Goal: Communication & Community: Answer question/provide support

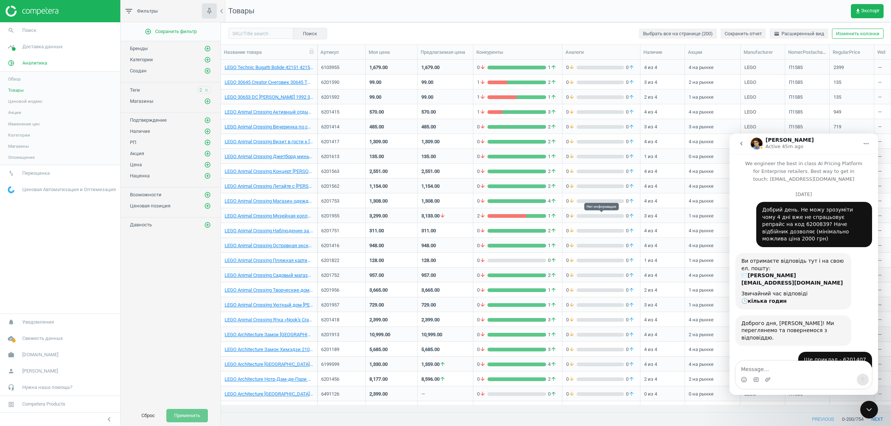
scroll to position [2268, 0]
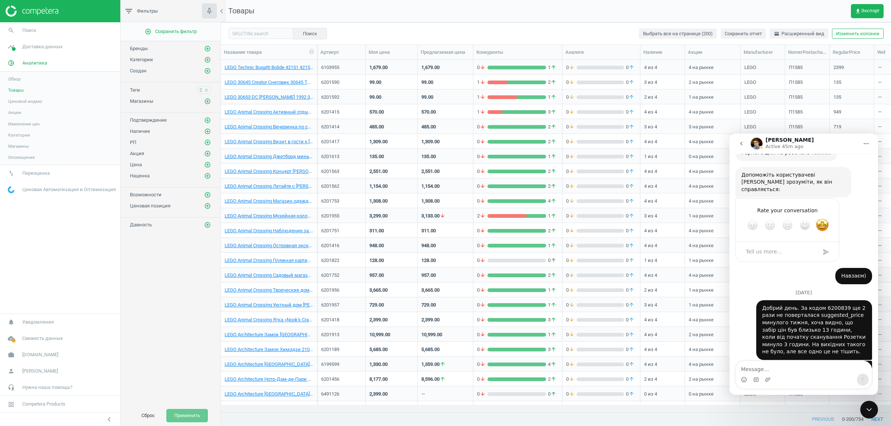
drag, startPoint x: 743, startPoint y: 325, endPoint x: 803, endPoint y: 337, distance: 61.3
drag, startPoint x: 803, startPoint y: 340, endPoint x: 740, endPoint y: 325, distance: 64.7
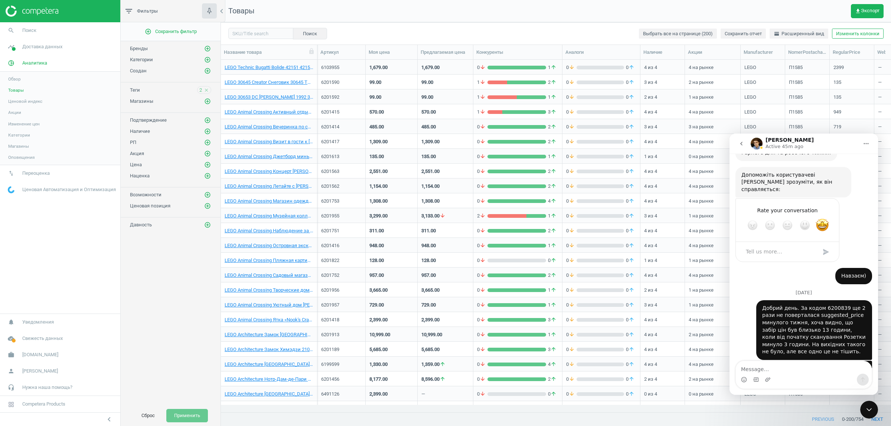
copy div "Уточнив з командою - як раз 7 і 8 числа були проблеми зі збором даних через ант…"
click at [783, 374] on div "Intercom messenger" at bounding box center [804, 380] width 136 height 12
click at [777, 368] on textarea "Message…" at bounding box center [804, 367] width 136 height 13
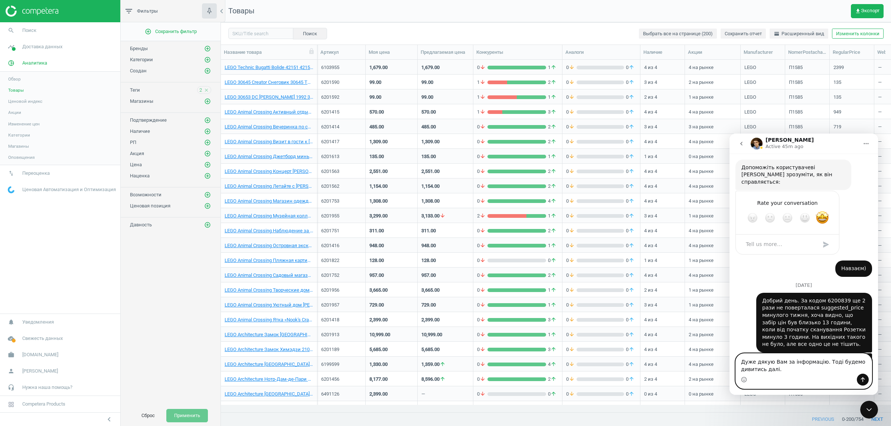
type textarea "Дуже дякую Вам за інформацію. Тоді будемо дивитись далі."
